Goal: Communication & Community: Share content

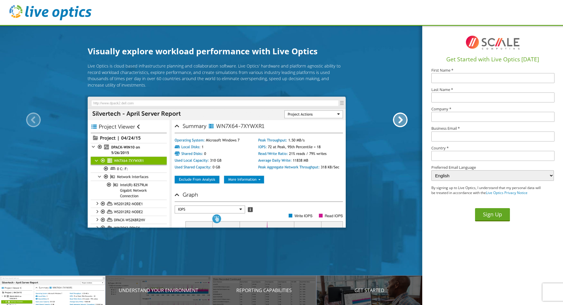
click at [480, 45] on img at bounding box center [492, 42] width 59 height 23
click at [473, 43] on img at bounding box center [492, 42] width 59 height 23
click at [198, 48] on h1 "Visually explore workload performance with Live Optics" at bounding box center [217, 51] width 258 height 12
click at [15, 14] on img at bounding box center [50, 12] width 82 height 15
click at [397, 122] on div at bounding box center [400, 119] width 15 height 15
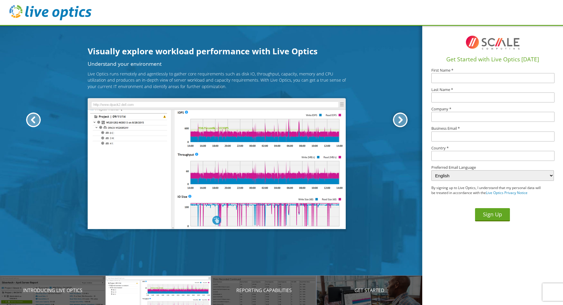
click at [397, 122] on div at bounding box center [400, 119] width 15 height 15
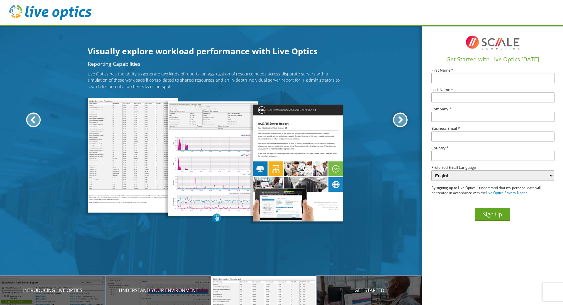
click at [397, 122] on div at bounding box center [400, 119] width 15 height 15
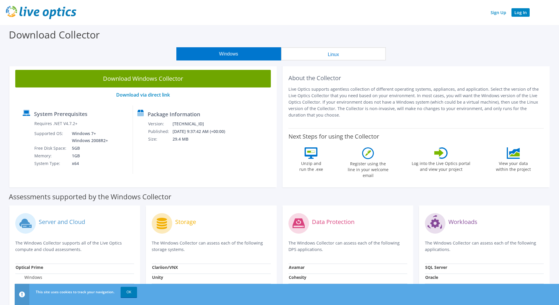
click at [519, 11] on link "Log In" at bounding box center [520, 12] width 18 height 9
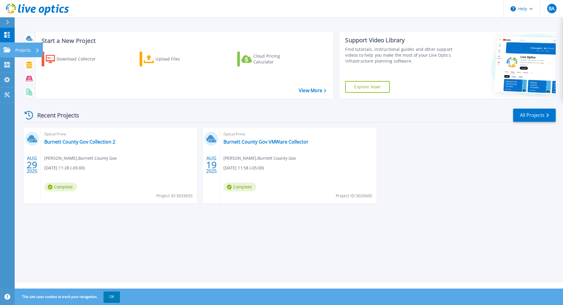
click at [29, 52] on p "Projects" at bounding box center [23, 50] width 16 height 15
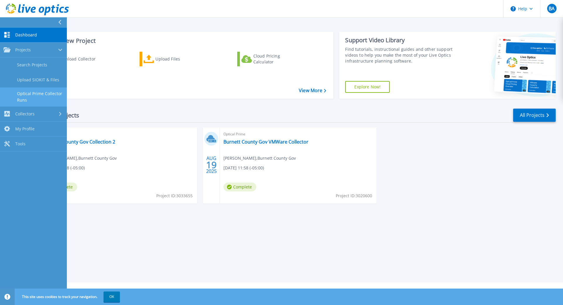
click at [48, 95] on link "Optical Prime Collector Runs" at bounding box center [33, 96] width 67 height 19
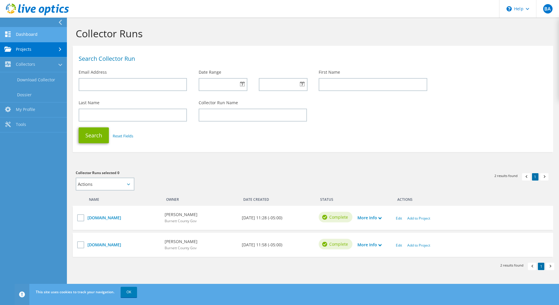
click at [27, 33] on link "Dashboard" at bounding box center [33, 34] width 67 height 15
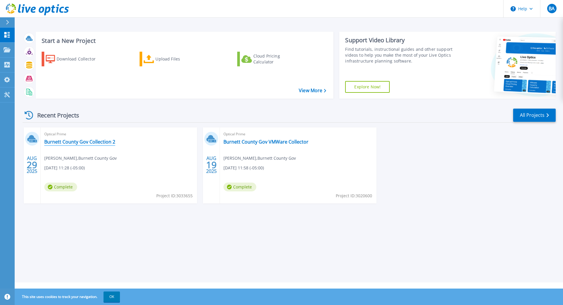
click at [70, 144] on link "Burnett County Gov Collection 2" at bounding box center [79, 142] width 71 height 6
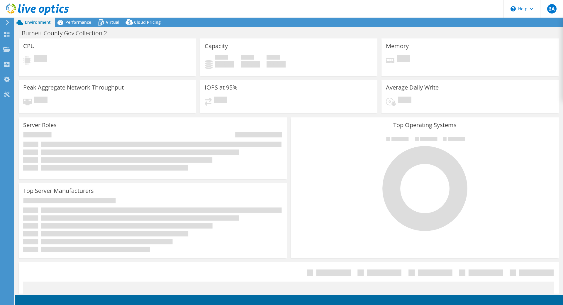
select select "USD"
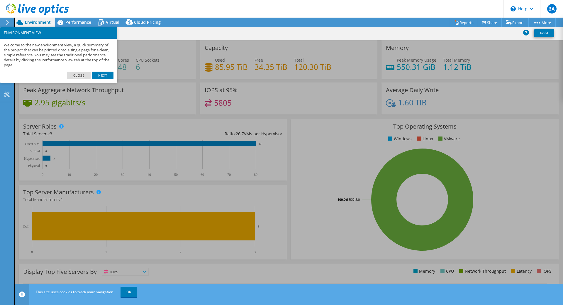
click at [79, 76] on link "Close" at bounding box center [79, 76] width 24 height 8
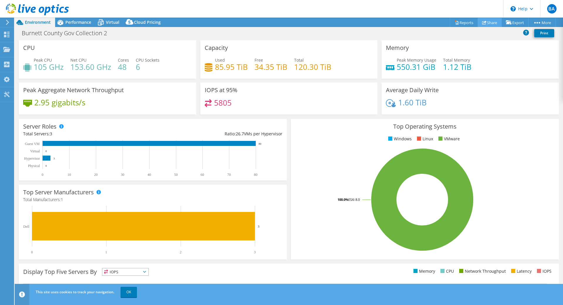
click at [486, 22] on link "Share" at bounding box center [490, 22] width 24 height 9
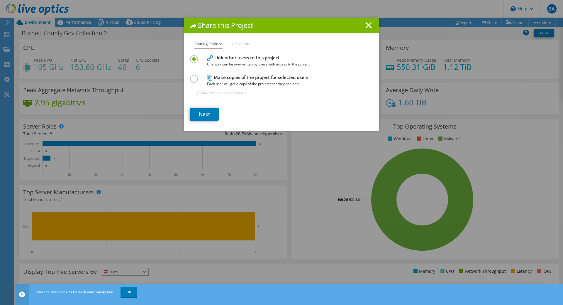
click at [192, 76] on label at bounding box center [195, 75] width 10 height 1
click at [0, 0] on input "radio" at bounding box center [0, 0] width 0 height 0
click at [197, 94] on input "Make the copies anonymous." at bounding box center [199, 93] width 4 height 4
checkbox input "true"
click at [200, 114] on link "Next" at bounding box center [204, 114] width 29 height 13
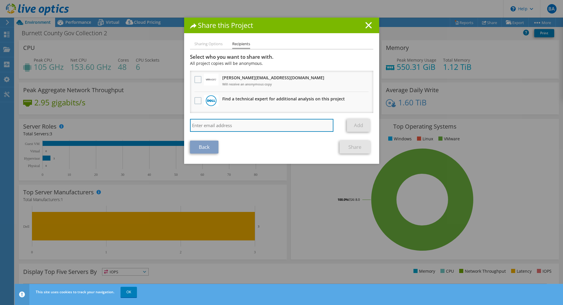
click at [232, 124] on input "search" at bounding box center [262, 125] width 144 height 13
drag, startPoint x: 244, startPoint y: 123, endPoint x: 245, endPoint y: 128, distance: 5.5
click at [244, 123] on input "search" at bounding box center [262, 125] width 144 height 13
paste input "[PERSON_NAME][EMAIL_ADDRESS][PERSON_NAME][DOMAIN_NAME]"
type input "[PERSON_NAME][EMAIL_ADDRESS][PERSON_NAME][DOMAIN_NAME]"
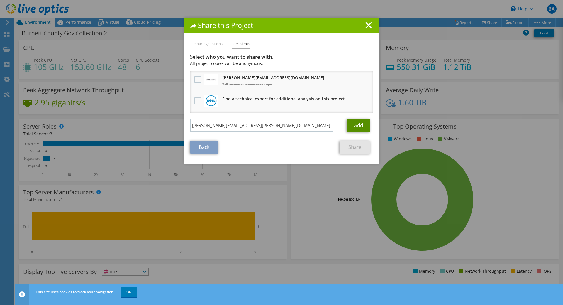
click at [359, 124] on link "Add" at bounding box center [358, 125] width 23 height 13
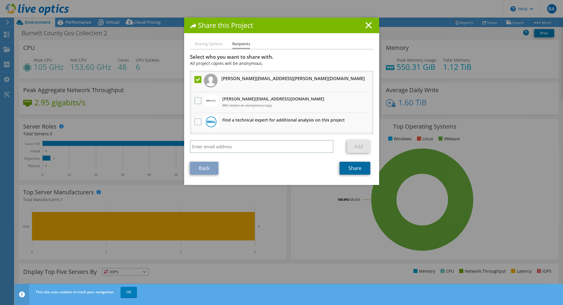
click at [352, 171] on link "Share" at bounding box center [355, 168] width 31 height 13
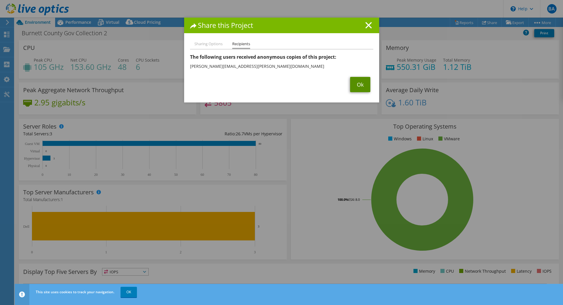
click at [355, 85] on link "Ok" at bounding box center [360, 84] width 20 height 15
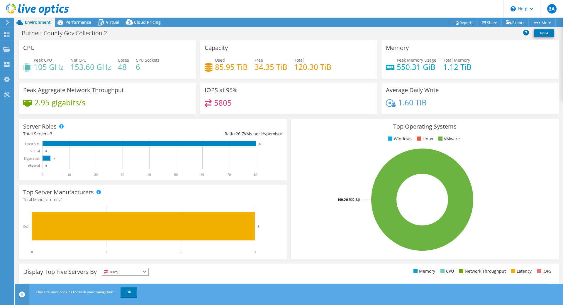
click at [365, 33] on div "Burnett County Gov Collection 2 Print" at bounding box center [289, 33] width 549 height 11
click at [352, 6] on header "BA End User [PERSON_NAME] [PERSON_NAME][EMAIL_ADDRESS][PERSON_NAME][DOMAIN_NAME…" at bounding box center [281, 9] width 563 height 18
